Goal: Task Accomplishment & Management: Use online tool/utility

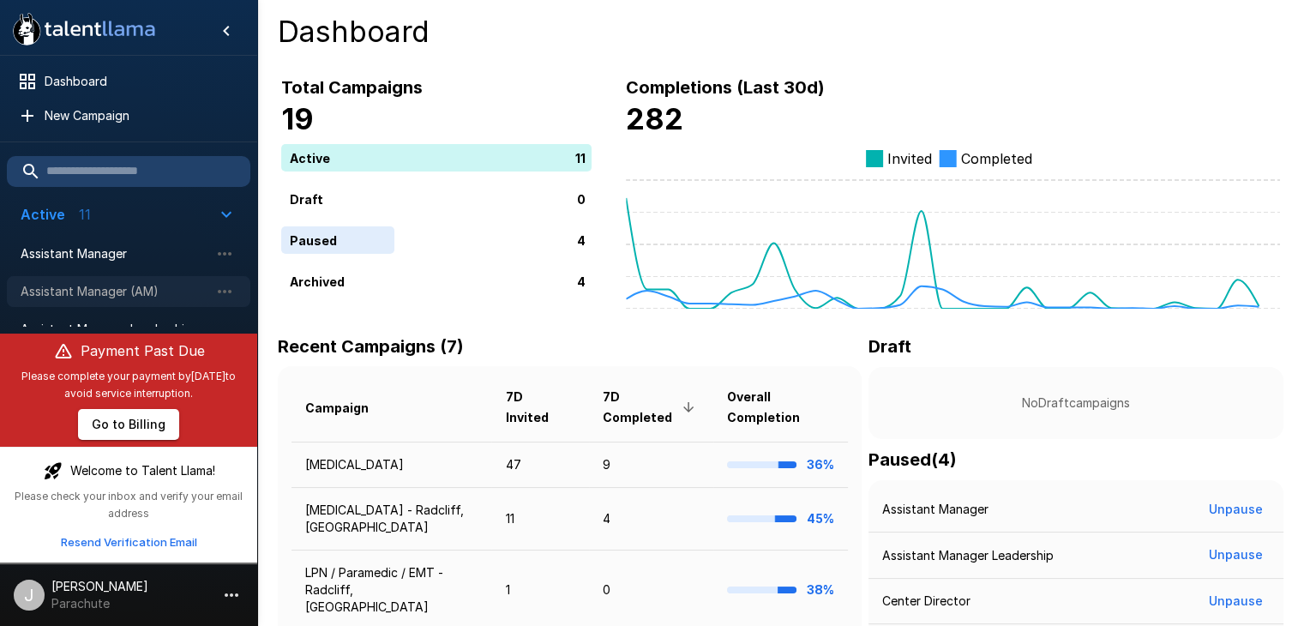
click at [135, 286] on span "Assistant Manager (AM)" at bounding box center [115, 291] width 189 height 17
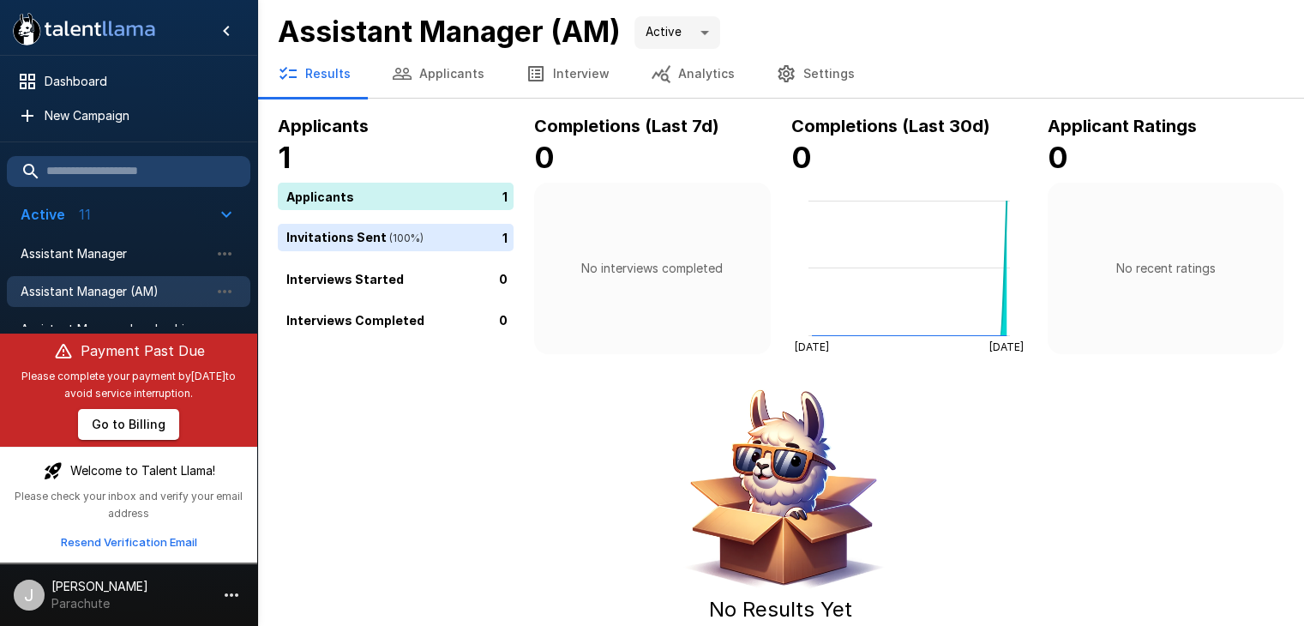
drag, startPoint x: 615, startPoint y: 314, endPoint x: 424, endPoint y: 396, distance: 207.4
click at [424, 396] on div "No Results Yet Come back when applicants have completed interviews" at bounding box center [781, 530] width 1006 height 297
